Goal: Task Accomplishment & Management: Complete application form

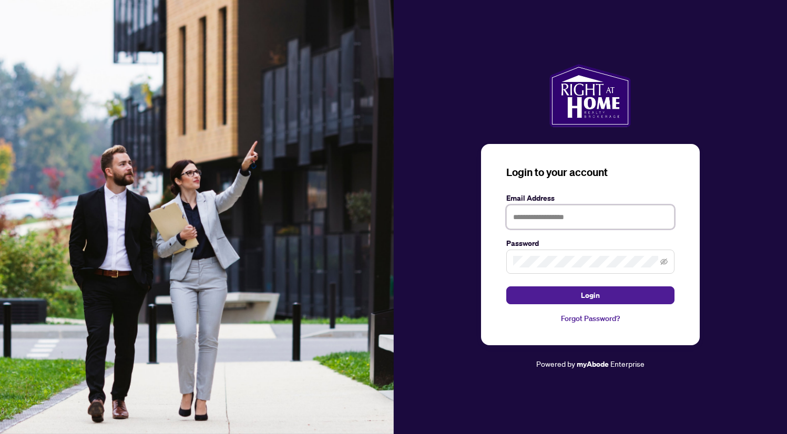
type input "**********"
click at [590, 295] on button "Login" at bounding box center [590, 296] width 168 height 18
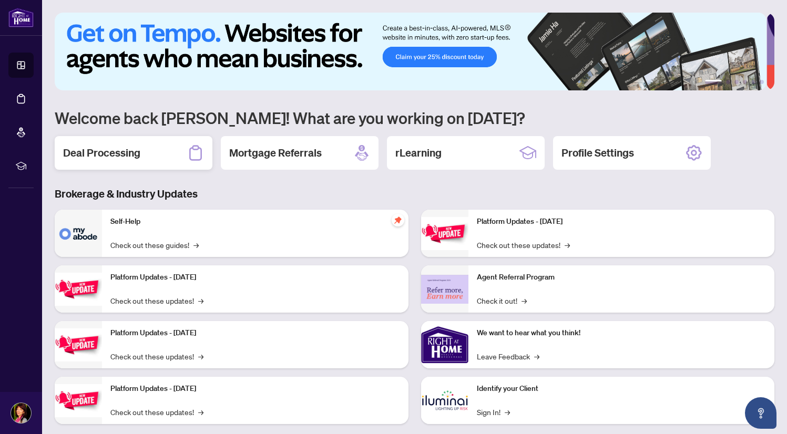
click at [137, 148] on h2 "Deal Processing" at bounding box center [101, 153] width 77 height 15
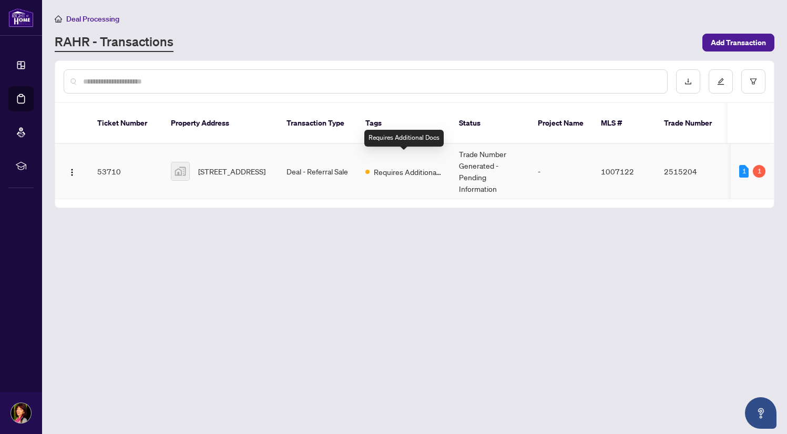
click at [409, 166] on span "Requires Additional Docs" at bounding box center [408, 172] width 68 height 12
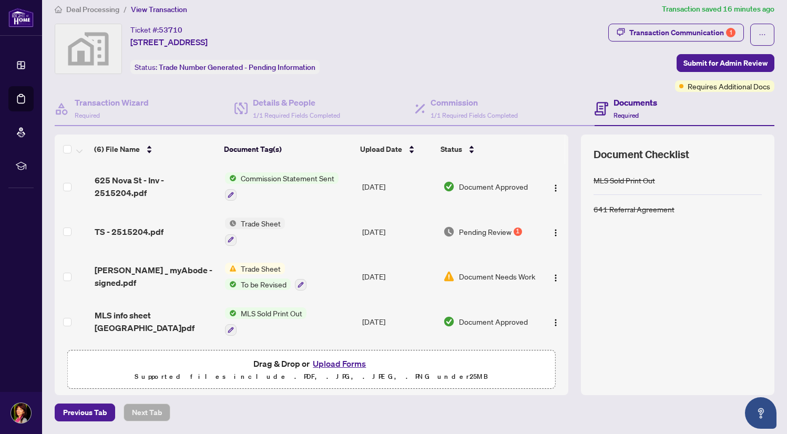
scroll to position [9, 0]
click at [252, 284] on span "To be Revised" at bounding box center [264, 285] width 54 height 12
click at [324, 233] on td "Trade Sheet" at bounding box center [290, 232] width 138 height 45
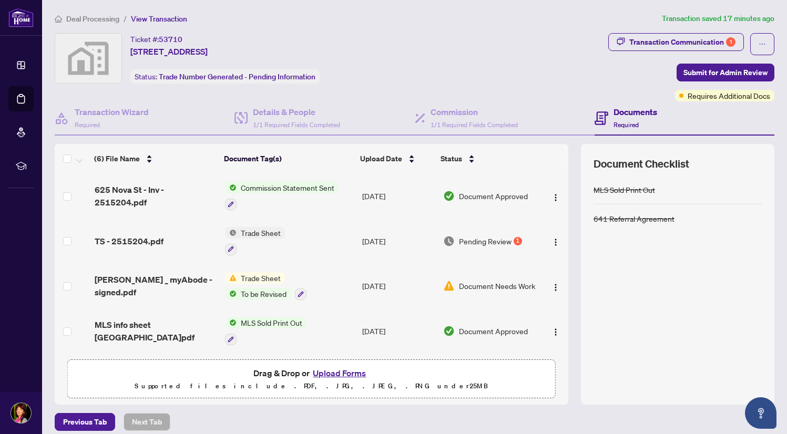
click at [274, 187] on span "Commission Statement Sent" at bounding box center [288, 188] width 102 height 12
click at [264, 206] on div at bounding box center [282, 204] width 114 height 13
click at [251, 234] on span "Trade Sheet" at bounding box center [261, 233] width 48 height 12
click at [333, 247] on td "Trade Sheet" at bounding box center [290, 241] width 138 height 45
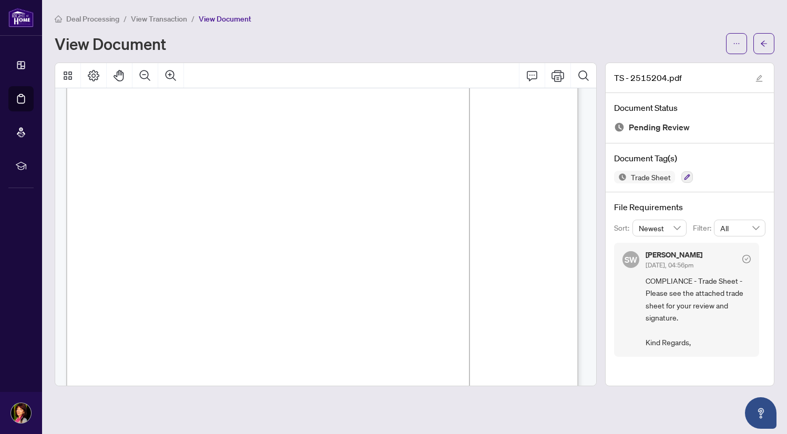
scroll to position [93, 0]
click at [159, 20] on span "View Transaction" at bounding box center [159, 18] width 56 height 9
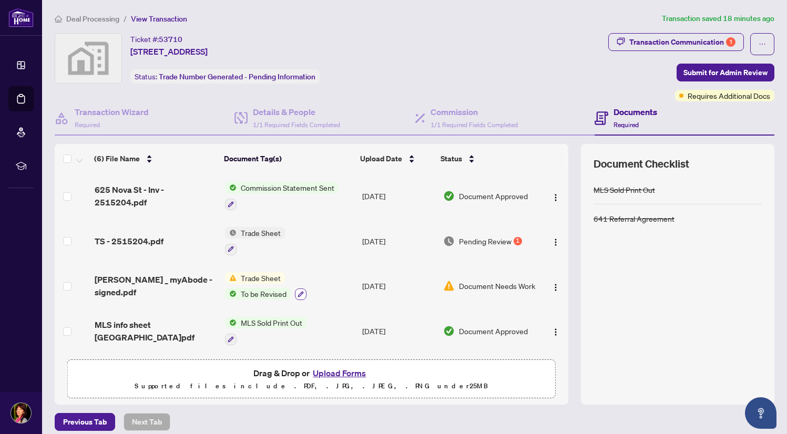
click at [298, 292] on icon "button" at bounding box center [301, 294] width 6 height 6
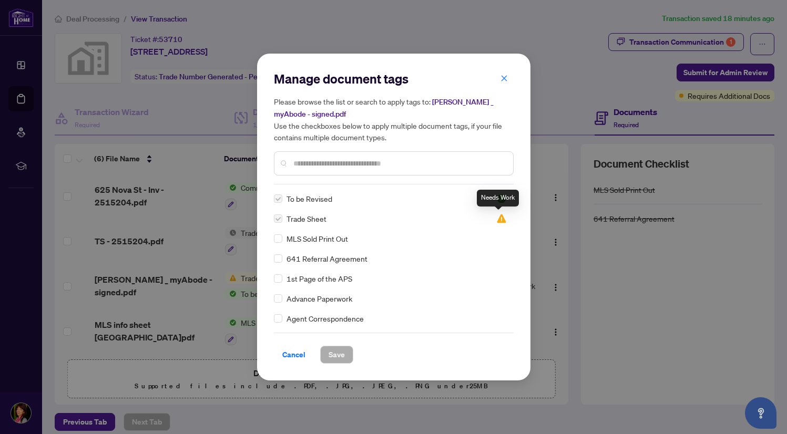
click at [498, 221] on img at bounding box center [501, 218] width 11 height 11
click at [549, 59] on div "Manage document tags Please browse the list or search to apply tags to: [PERSON…" at bounding box center [393, 217] width 787 height 434
click at [503, 78] on icon "close" at bounding box center [504, 78] width 6 height 6
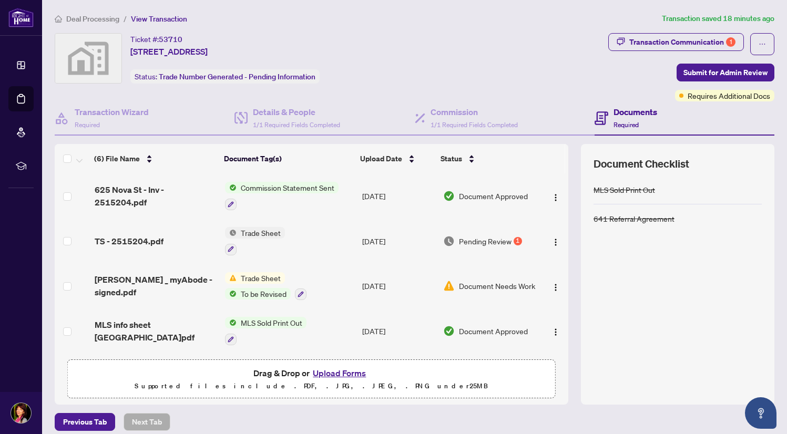
click at [253, 294] on span "To be Revised" at bounding box center [264, 294] width 54 height 12
click at [338, 258] on td "Trade Sheet" at bounding box center [290, 241] width 138 height 45
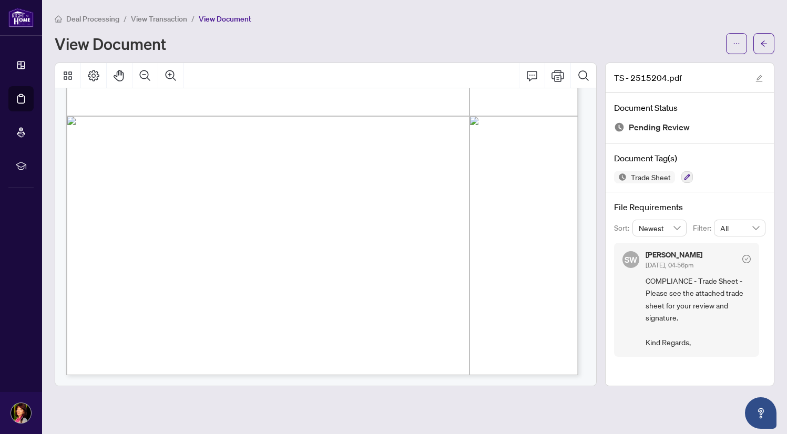
scroll to position [387, 0]
click at [117, 73] on icon "Pan Mode" at bounding box center [119, 76] width 10 height 12
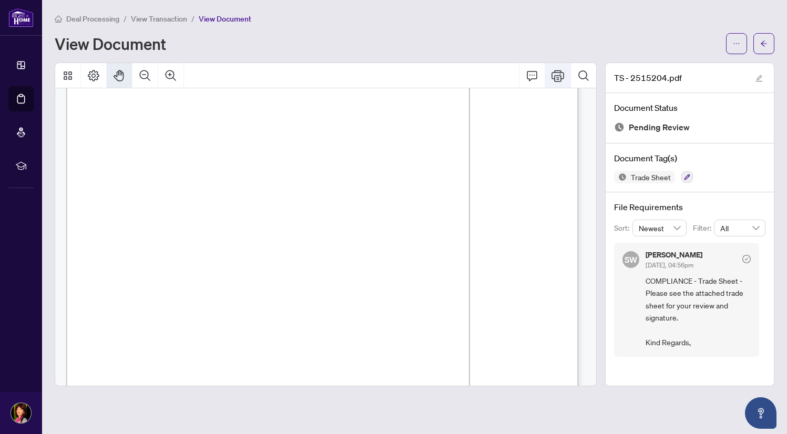
click at [562, 72] on icon "Print" at bounding box center [557, 76] width 13 height 12
click at [155, 19] on span "View Transaction" at bounding box center [159, 18] width 56 height 9
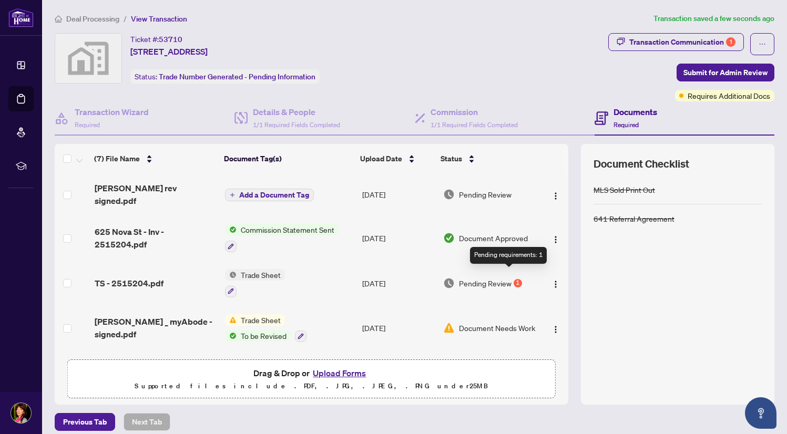
click at [514, 279] on div "1" at bounding box center [518, 283] width 8 height 8
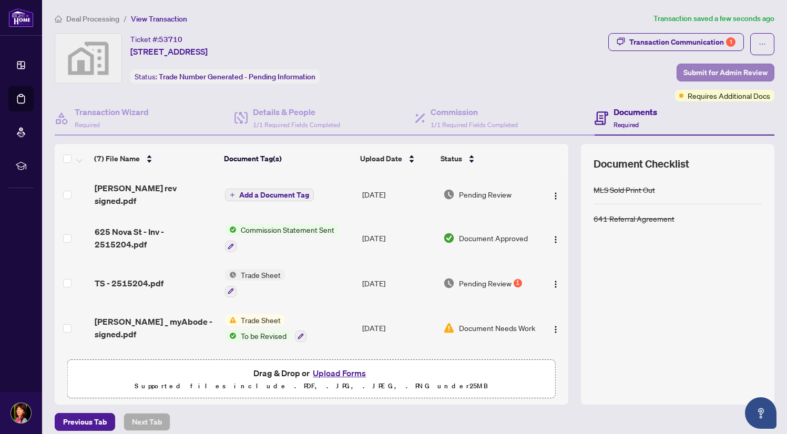
click at [707, 70] on span "Submit for Admin Review" at bounding box center [725, 72] width 84 height 17
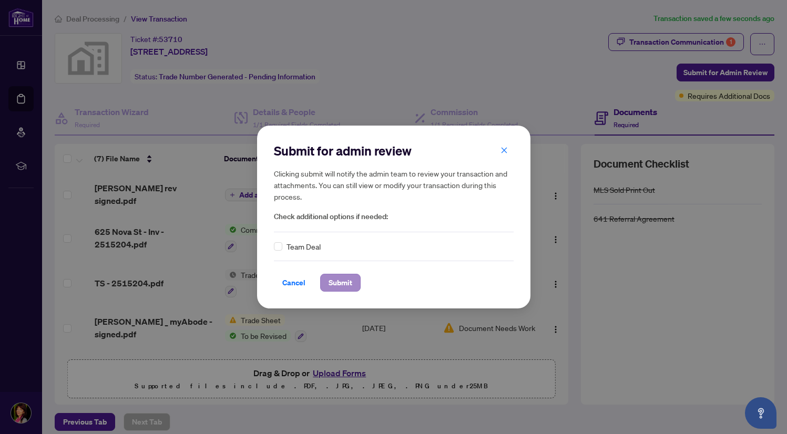
click at [346, 280] on span "Submit" at bounding box center [341, 282] width 24 height 17
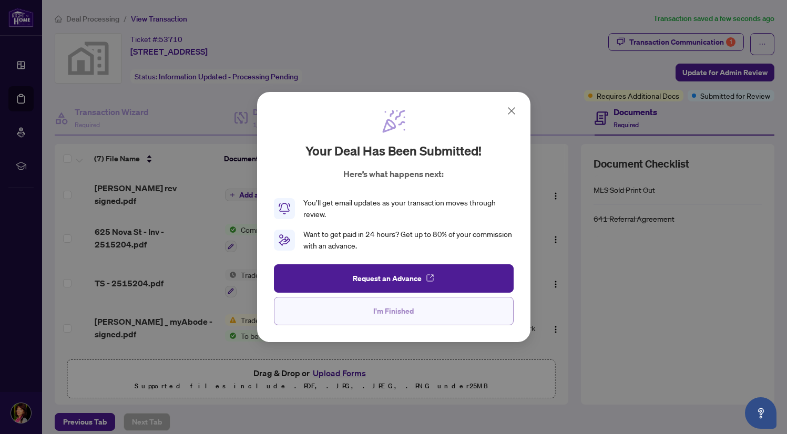
click at [382, 307] on span "I'm Finished" at bounding box center [393, 311] width 40 height 17
